Goal: Find specific page/section: Find specific page/section

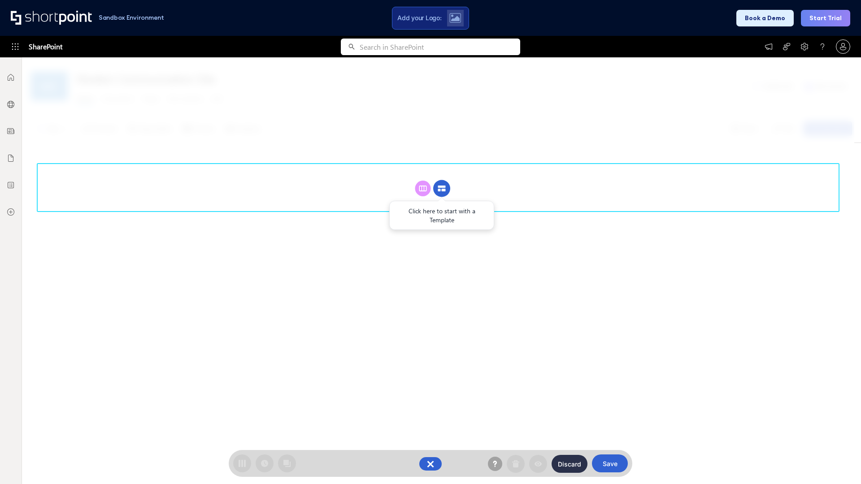
click at [442, 188] on circle at bounding box center [441, 188] width 17 height 17
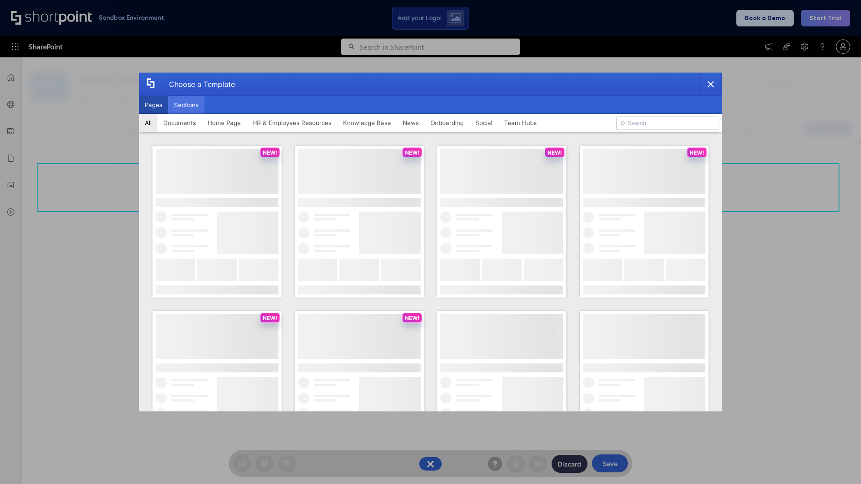
click at [186, 105] on button "Sections" at bounding box center [186, 105] width 36 height 18
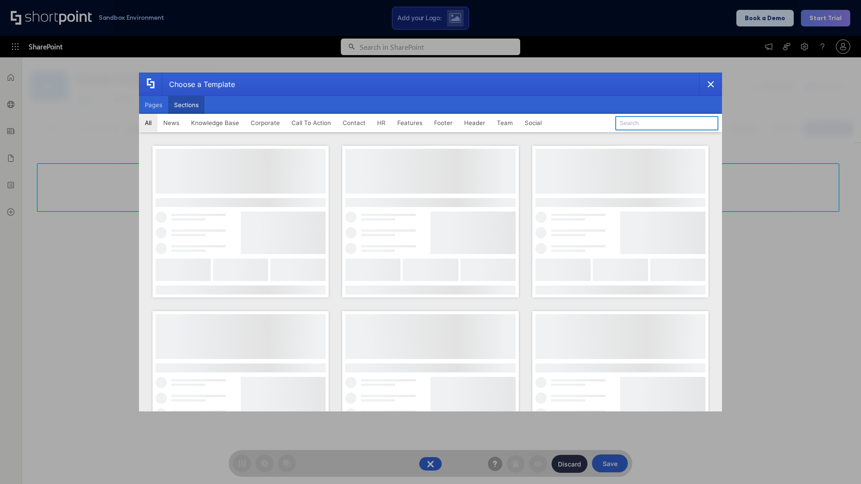
type input "Team Dashboard 2"
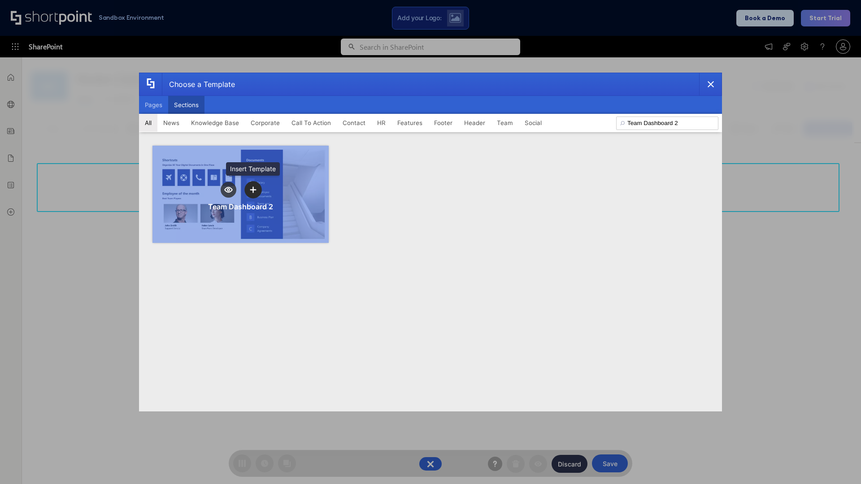
click at [253, 190] on icon "template selector" at bounding box center [253, 190] width 6 height 6
